Goal: Transaction & Acquisition: Purchase product/service

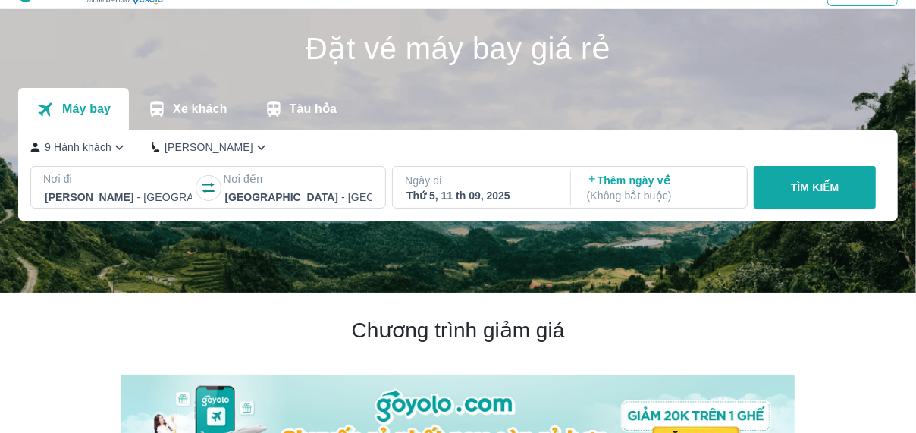
scroll to position [34, 0]
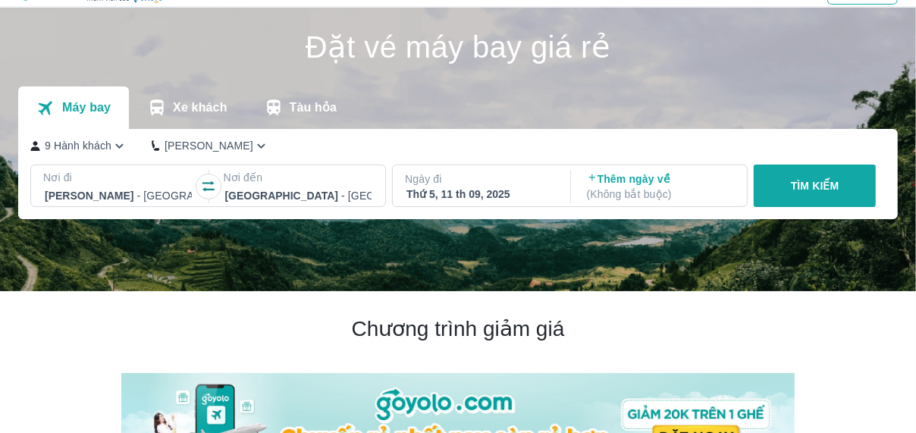
click at [793, 182] on p "TÌM KIẾM" at bounding box center [815, 185] width 49 height 15
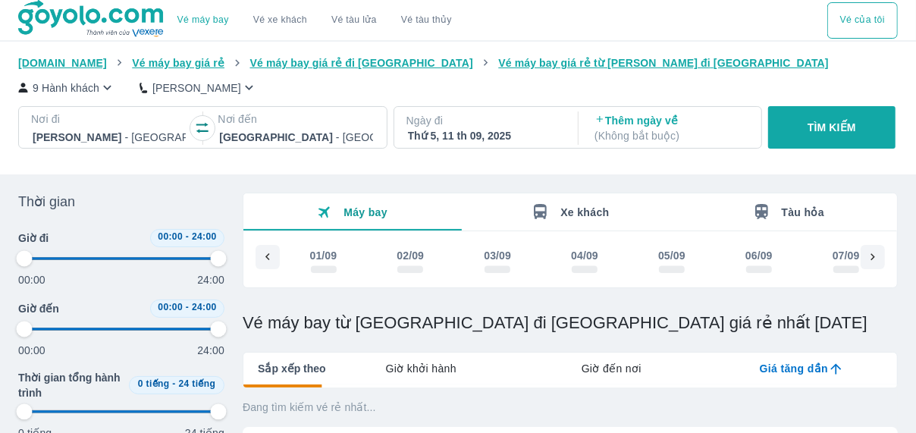
scroll to position [0, 409]
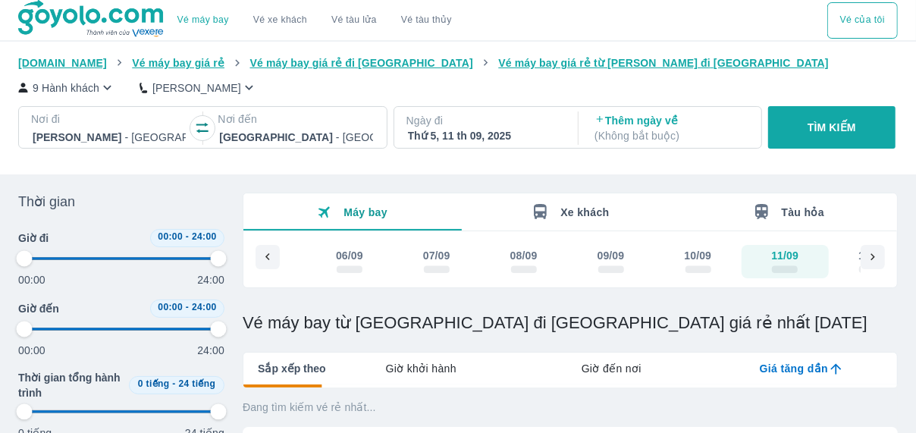
click at [80, 83] on p "9 Hành khách" at bounding box center [66, 87] width 67 height 15
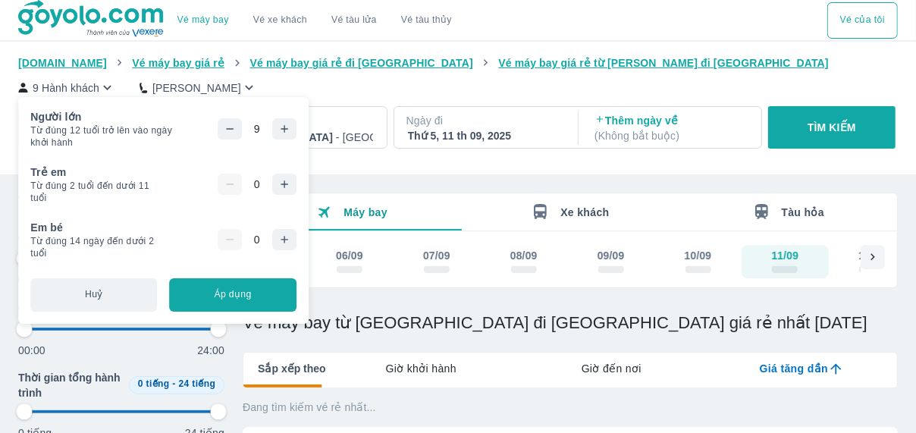
type input "97.9166666666667"
click at [224, 123] on icon "button" at bounding box center [230, 129] width 12 height 12
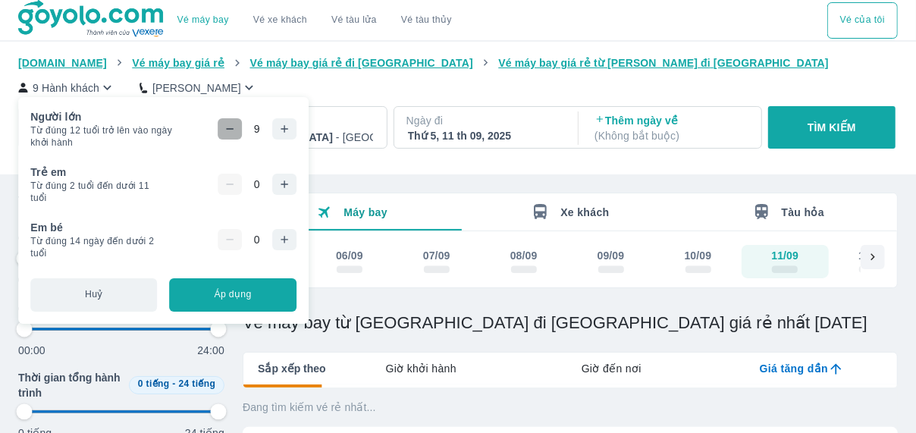
type input "97.9166666666667"
click at [224, 123] on icon "button" at bounding box center [230, 129] width 12 height 12
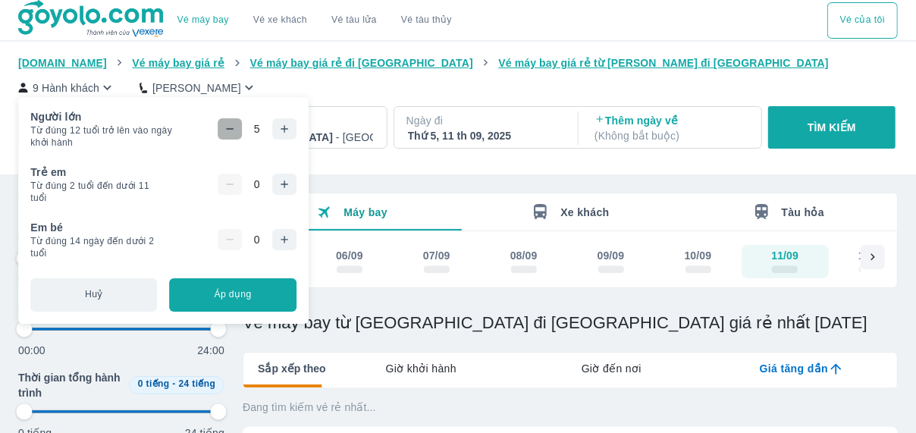
click at [224, 123] on icon "button" at bounding box center [230, 129] width 12 height 12
type input "97.9166666666667"
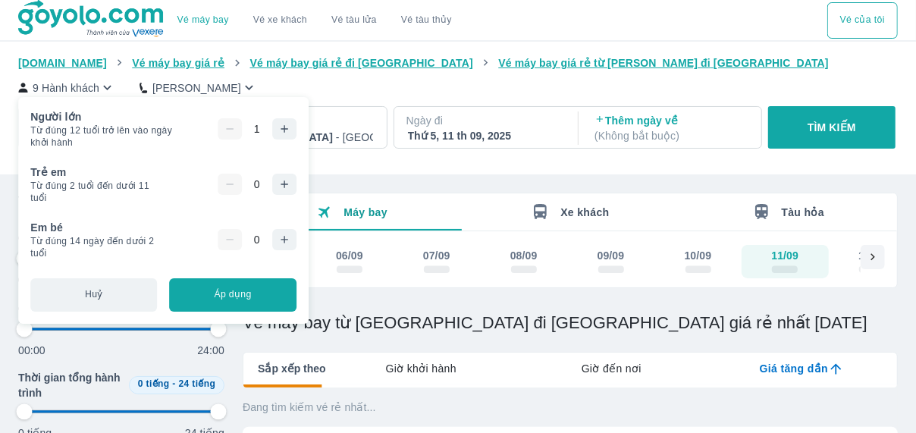
type input "97.9166666666667"
click at [249, 334] on h1 "Vé máy bay từ [GEOGRAPHIC_DATA] đi [GEOGRAPHIC_DATA] giá rẻ nhất [DATE]" at bounding box center [570, 322] width 655 height 21
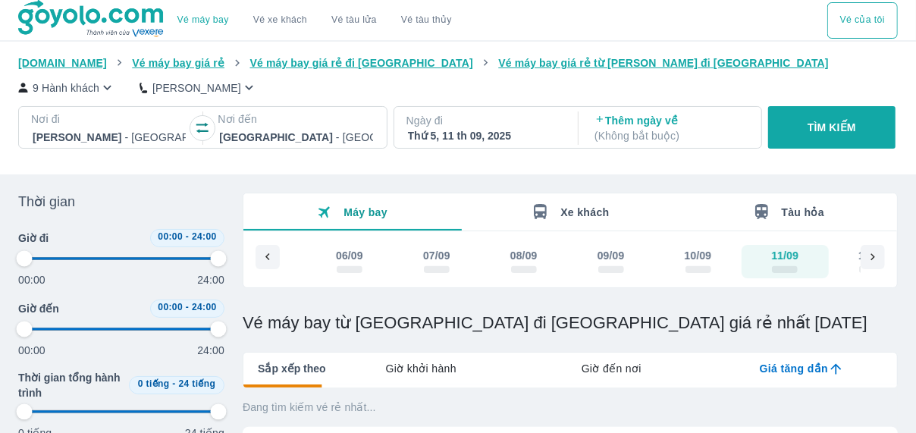
type input "97.9166666666667"
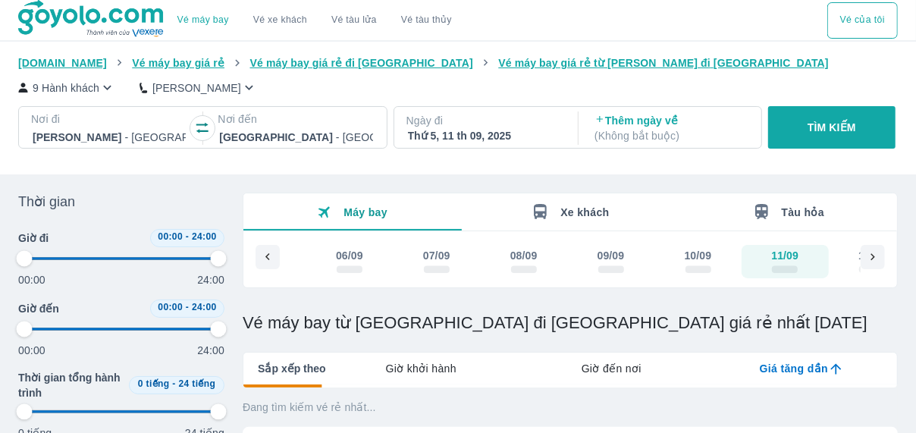
type input "97.9166666666667"
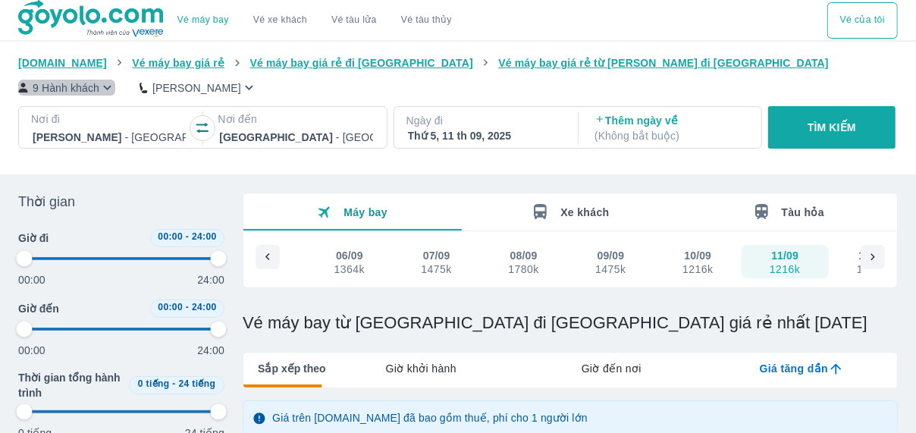
click at [68, 89] on p "9 Hành khách" at bounding box center [66, 87] width 67 height 15
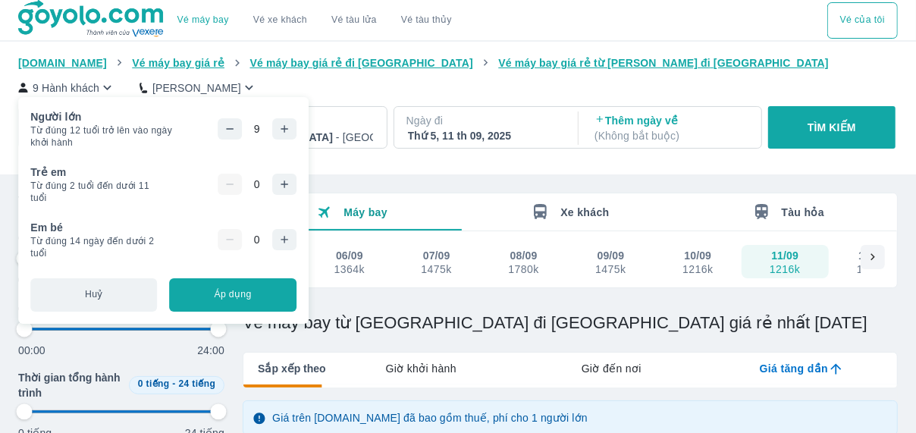
click at [239, 128] on button "button" at bounding box center [230, 128] width 24 height 21
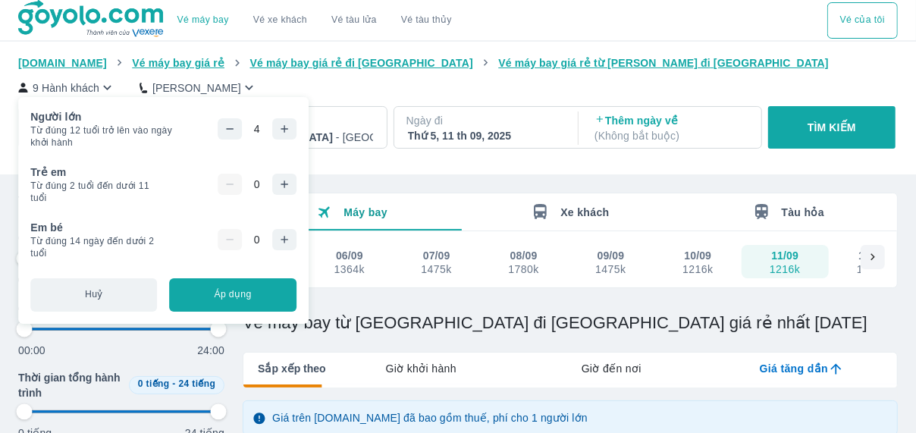
click at [238, 128] on button "button" at bounding box center [230, 128] width 24 height 21
type input "97.9166666666667"
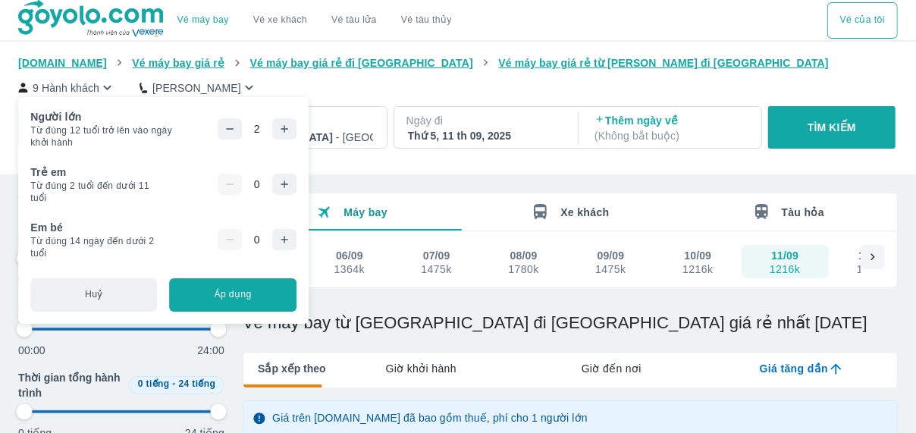
click at [235, 128] on button "button" at bounding box center [230, 128] width 24 height 21
type input "97.9166666666667"
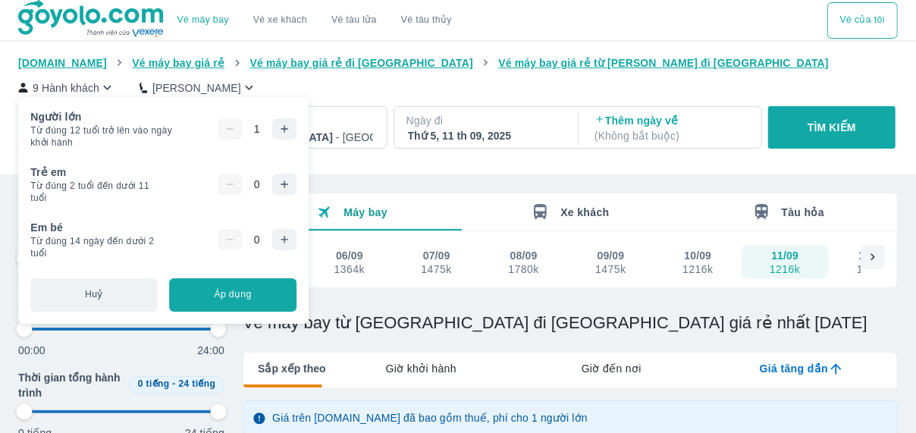
type input "97.9166666666667"
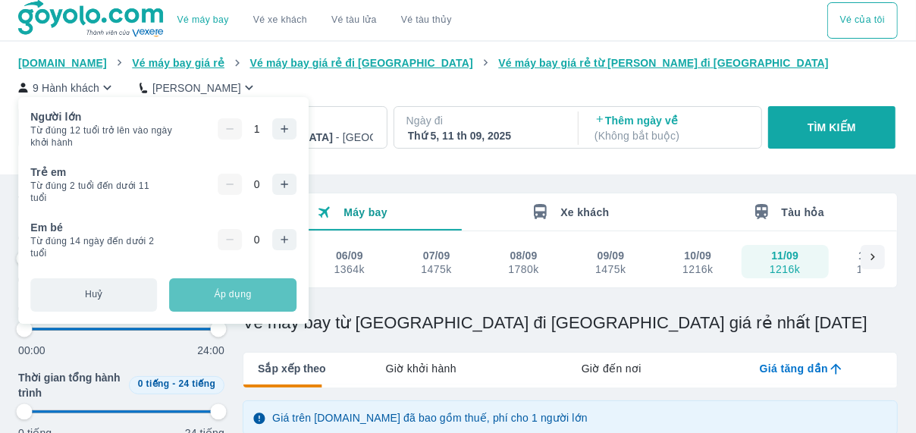
click at [251, 296] on button "Áp dụng" at bounding box center [232, 294] width 127 height 33
type input "97.9166666666667"
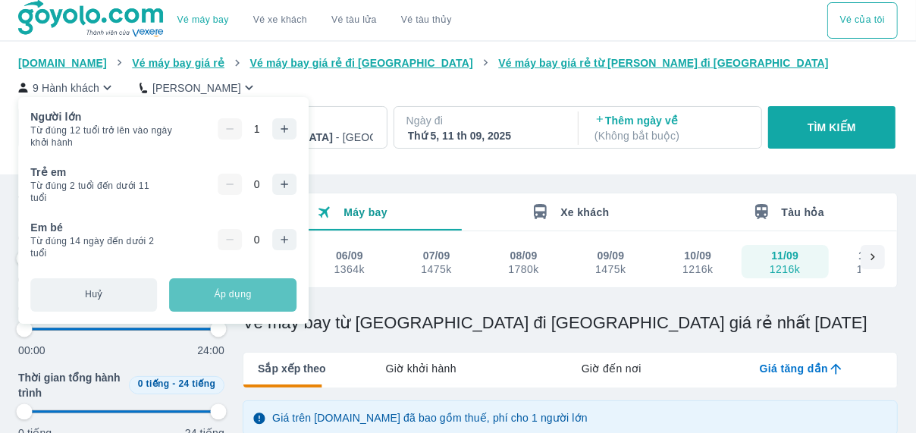
type input "97.9166666666667"
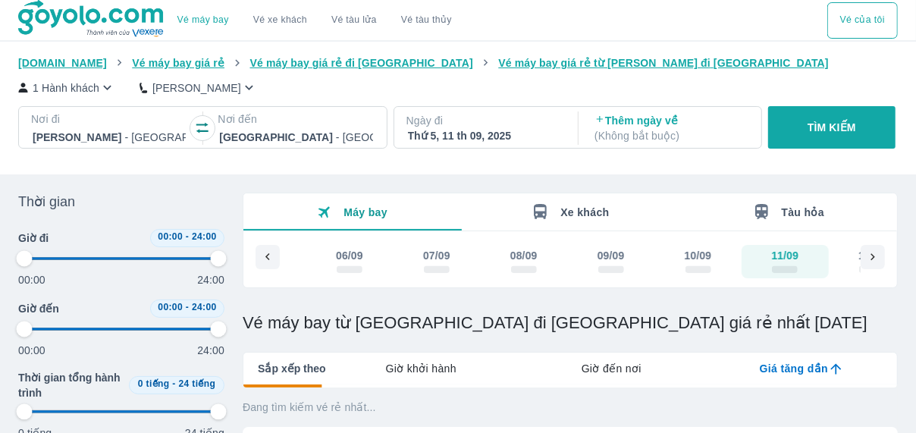
type input "97.9166666666667"
click at [812, 127] on p "TÌM KIẾM" at bounding box center [832, 127] width 49 height 15
type input "97.9166666666667"
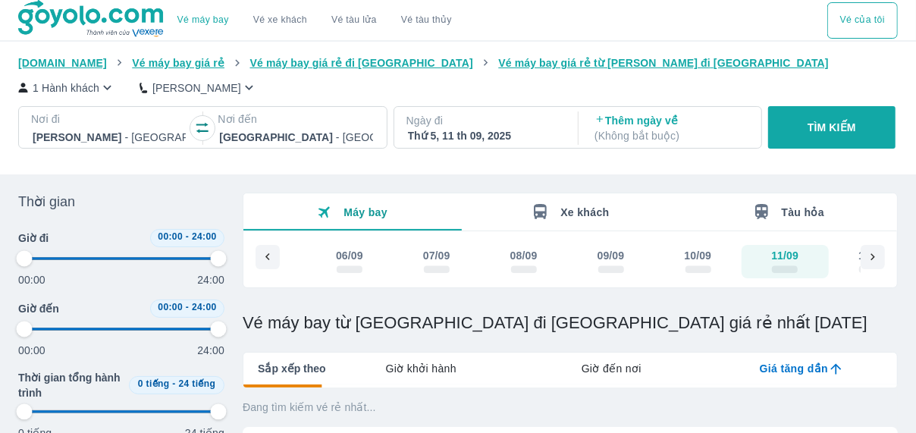
type input "97.9166666666667"
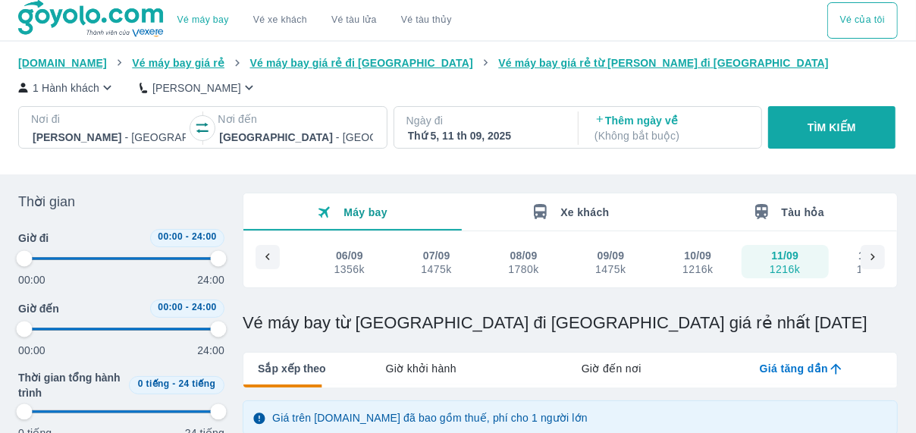
type input "97.9166666666667"
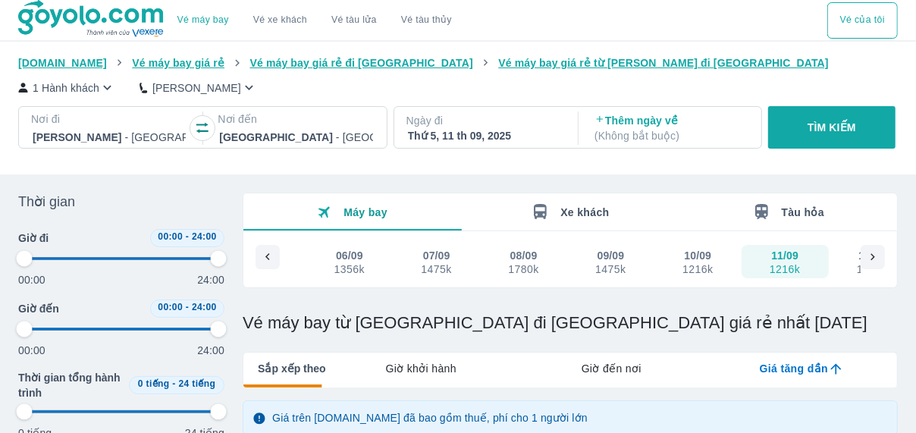
type input "97.9166666666667"
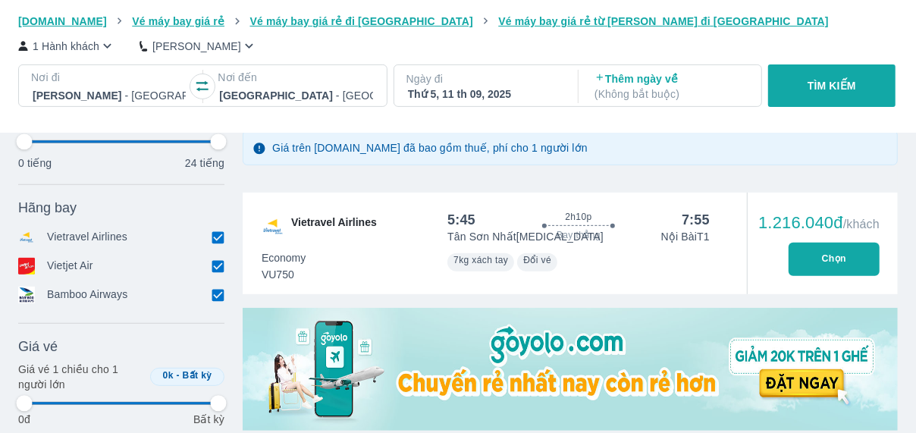
scroll to position [270, 0]
type input "97.9166666666667"
click at [830, 262] on button "Chọn" at bounding box center [834, 259] width 91 height 33
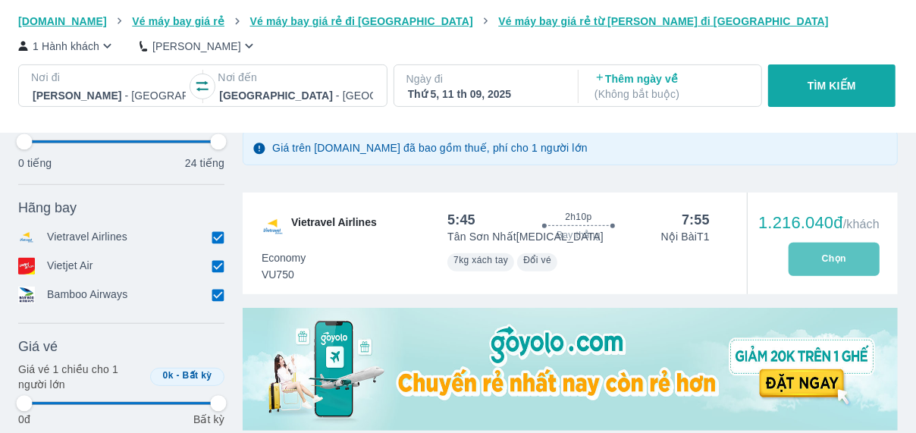
type input "97.9166666666667"
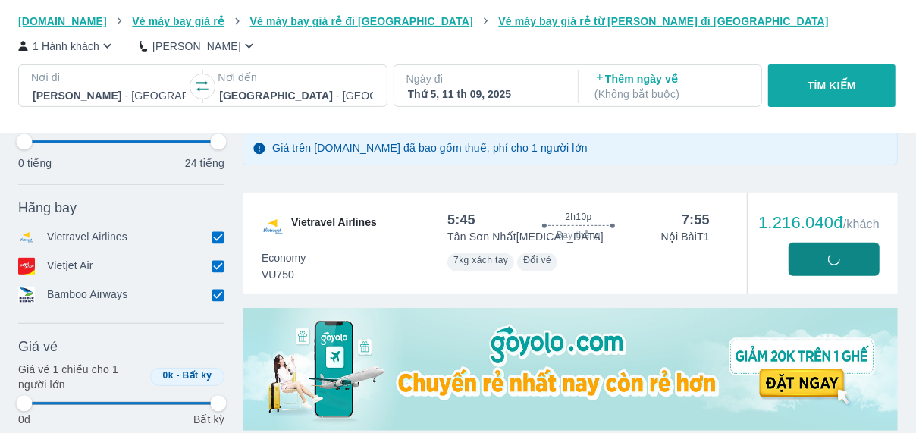
type input "97.9166666666667"
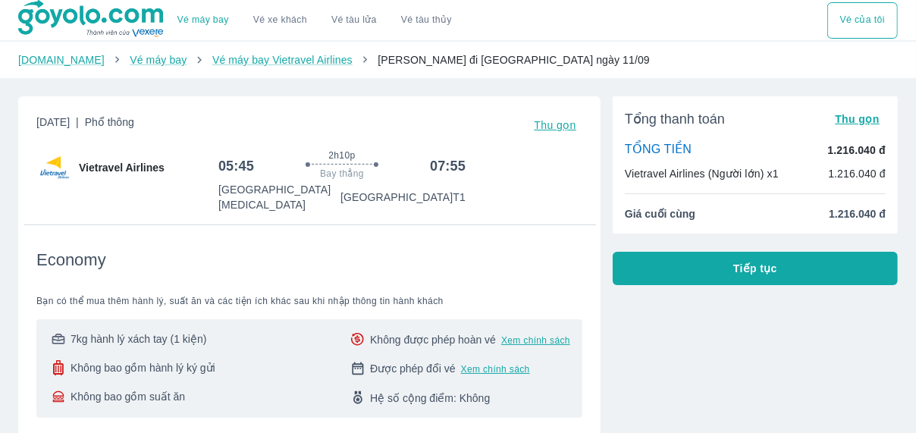
click at [745, 280] on button "Tiếp tục" at bounding box center [755, 268] width 285 height 33
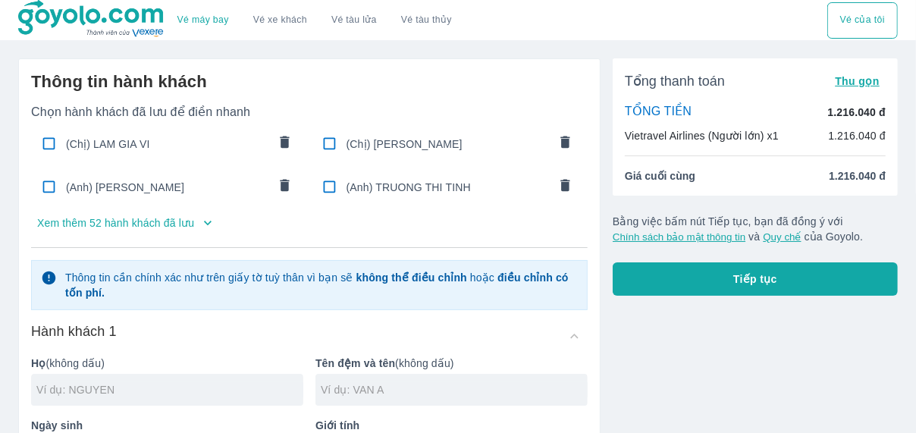
click at [61, 150] on input "checkbox" at bounding box center [49, 144] width 30 height 30
checkbox input "true"
type input "LAM"
type input "GIA VI"
type input "[DATE]"
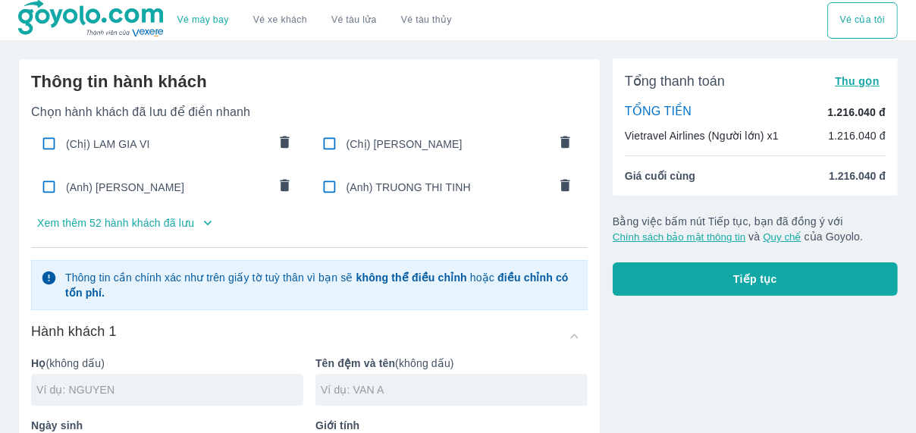
radio input "true"
type input "LAM GIA VI"
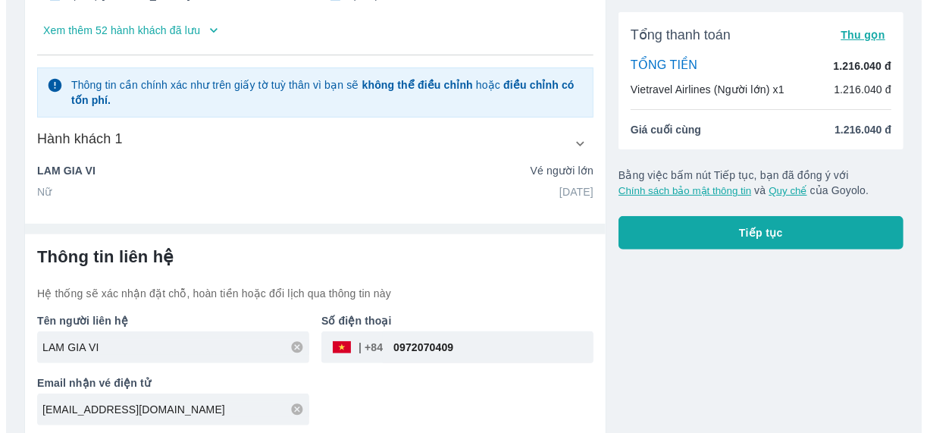
scroll to position [196, 0]
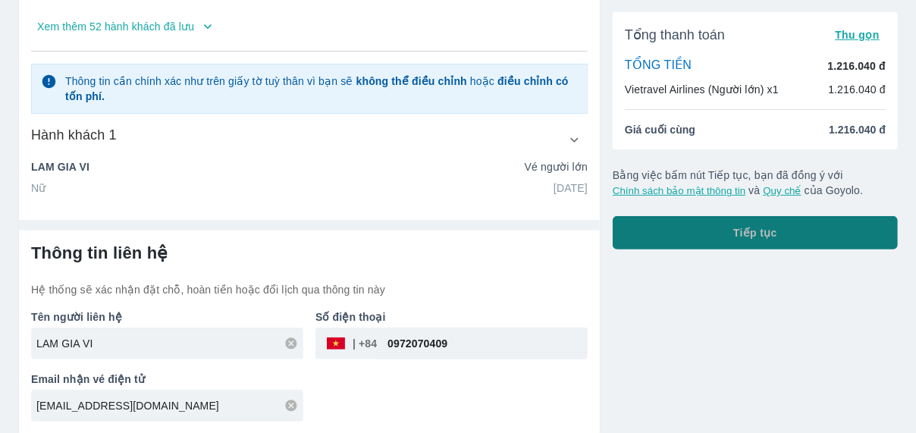
click at [736, 225] on span "Tiếp tục" at bounding box center [755, 232] width 44 height 15
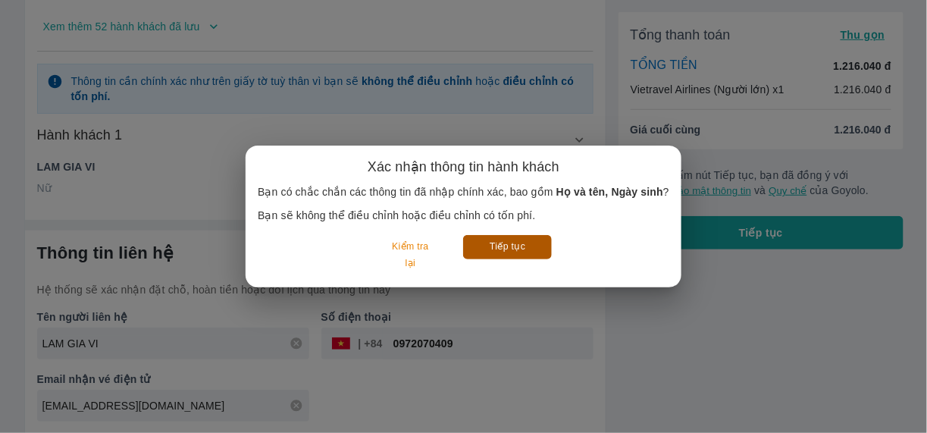
click at [512, 246] on button "Tiếp tục" at bounding box center [507, 247] width 89 height 24
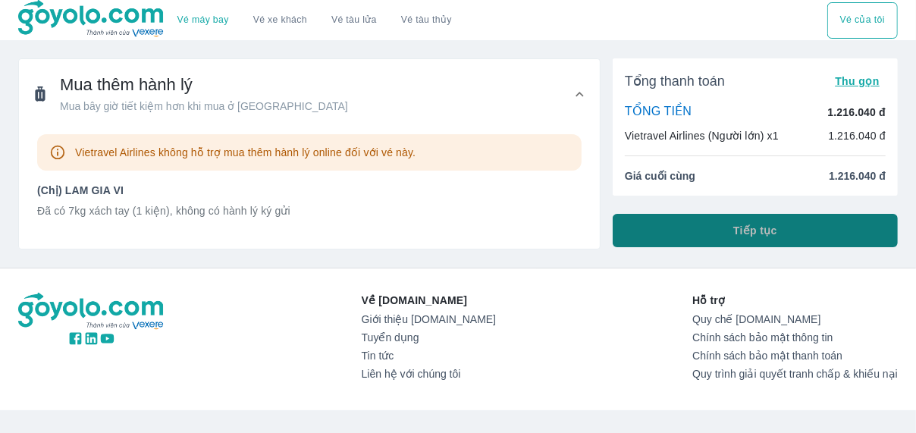
click at [688, 229] on button "Tiếp tục" at bounding box center [755, 230] width 285 height 33
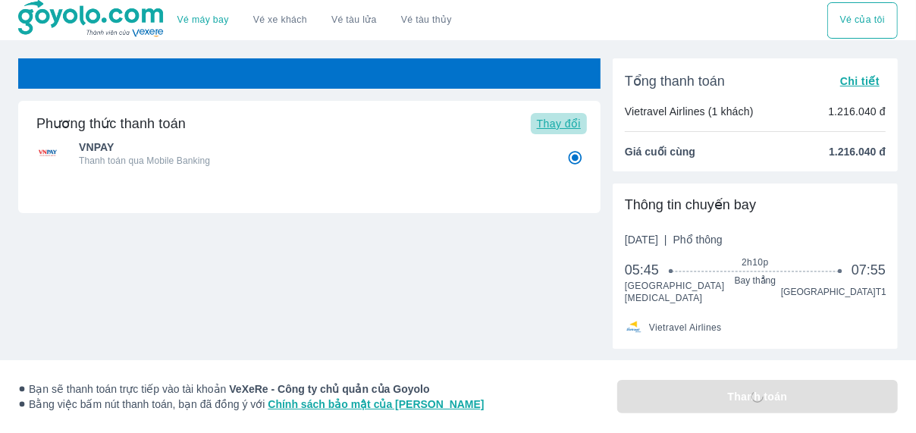
click at [548, 132] on button "Thay đổi" at bounding box center [559, 123] width 56 height 21
radio input "false"
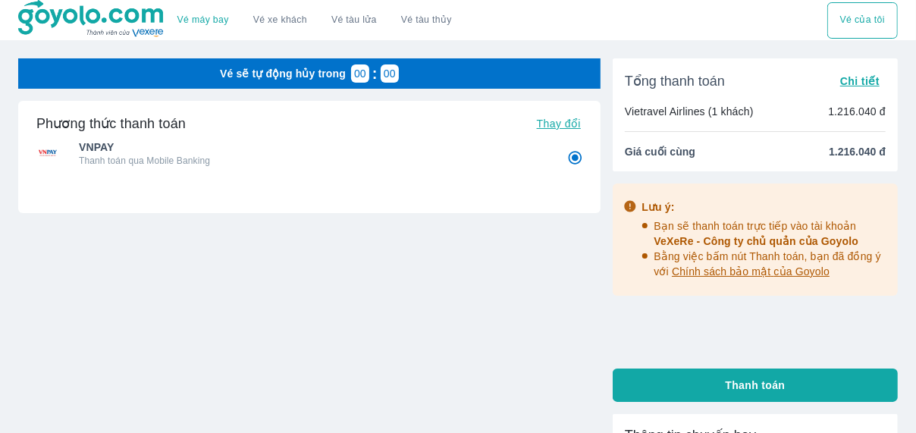
click at [548, 132] on button "Thay đổi" at bounding box center [559, 123] width 56 height 21
radio input "false"
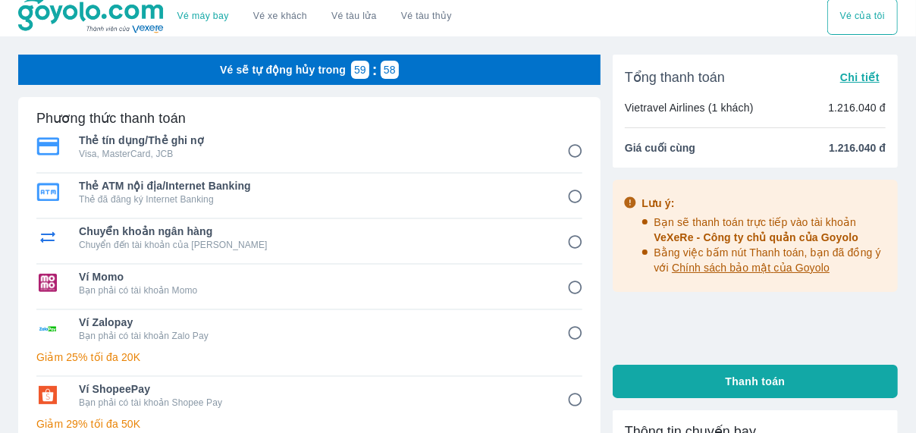
scroll to position [4, 0]
click at [568, 237] on input "3" at bounding box center [575, 242] width 30 height 30
radio input "false"
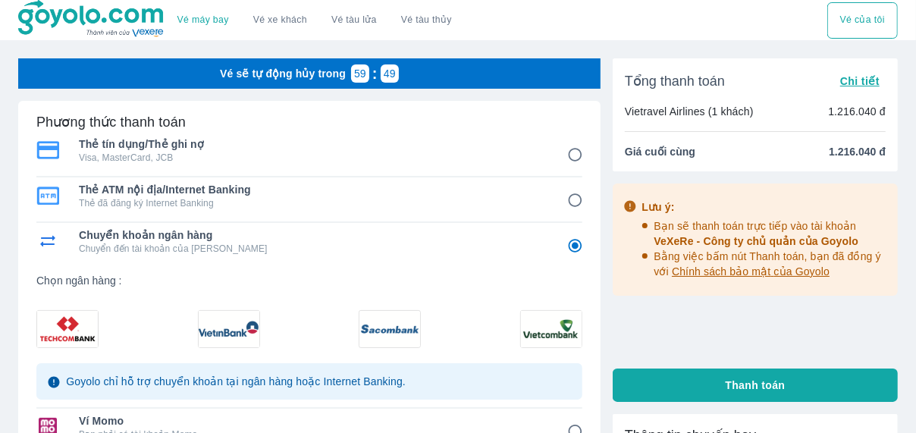
scroll to position [64, 0]
